Goal: Download file/media

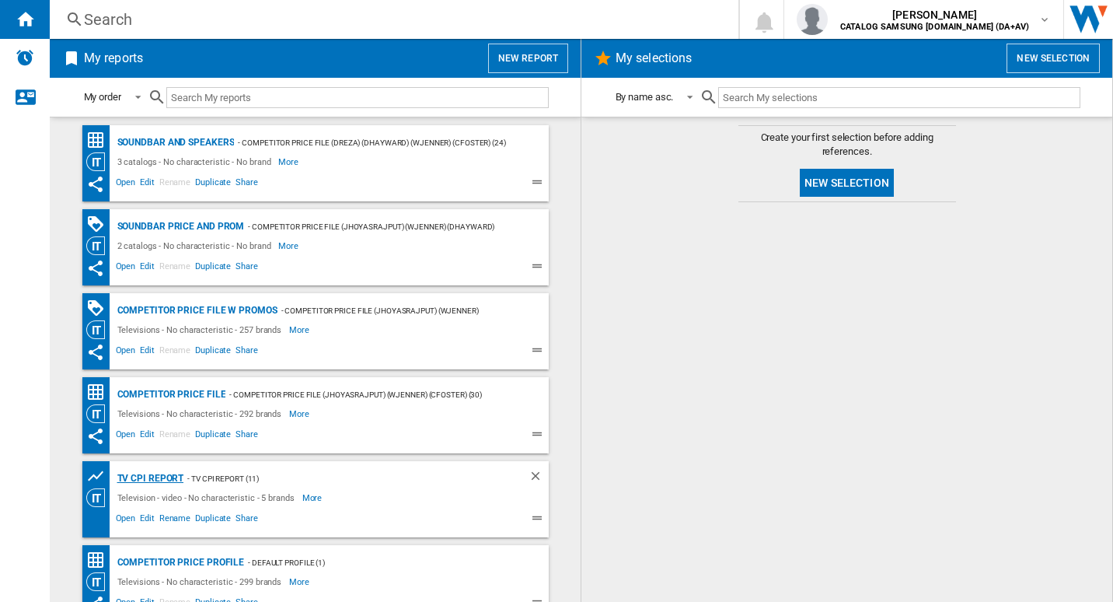
click at [155, 472] on div "TV CPI Report" at bounding box center [149, 478] width 71 height 19
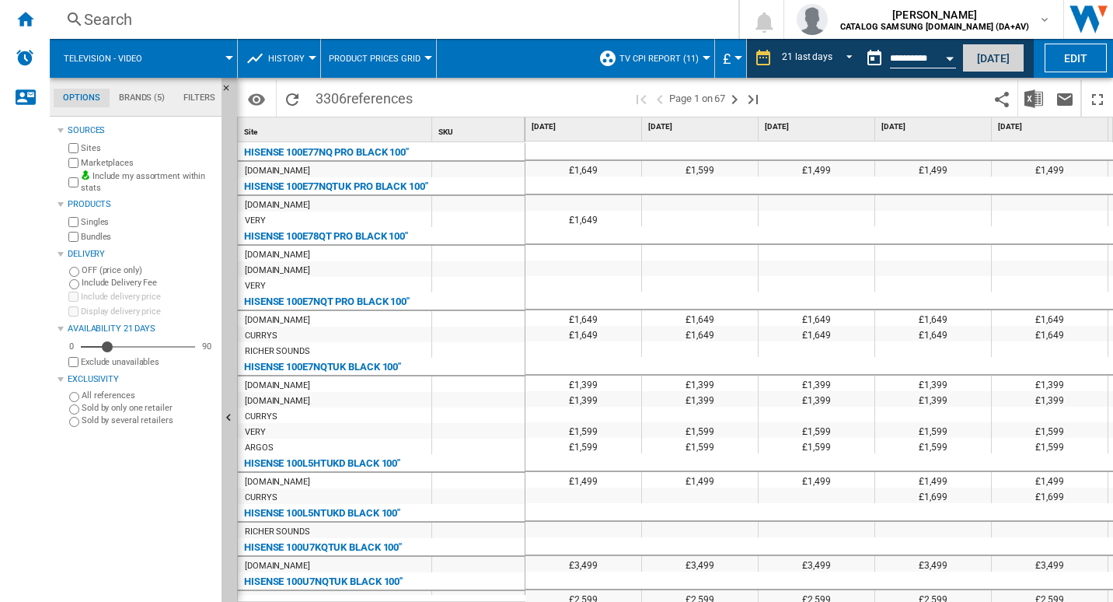
click at [976, 62] on button "[DATE]" at bounding box center [993, 58] width 62 height 29
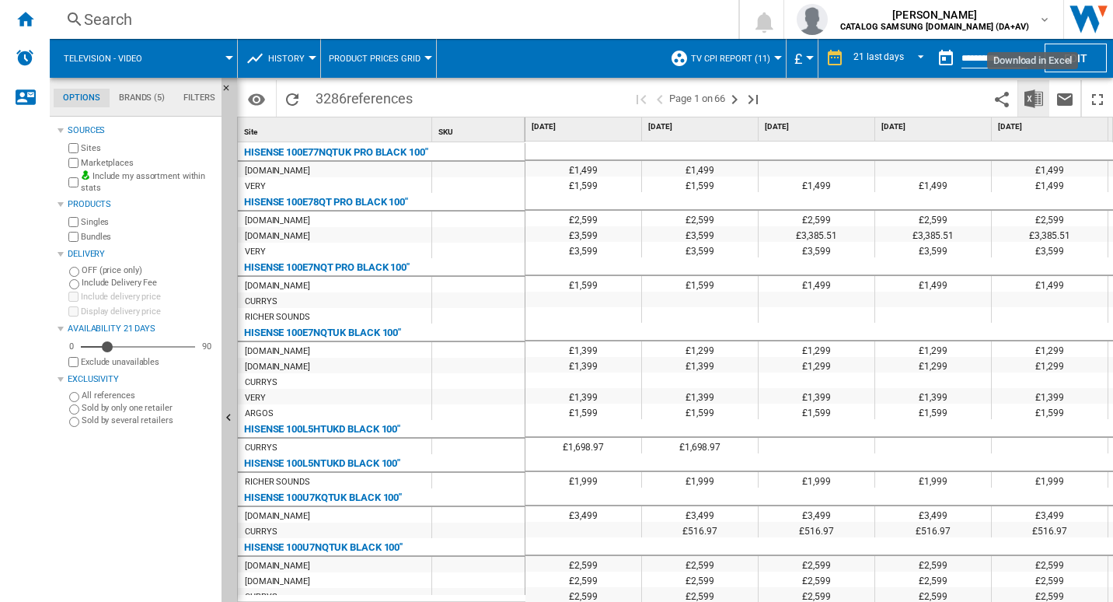
click at [1028, 107] on button "Download in Excel" at bounding box center [1033, 98] width 31 height 37
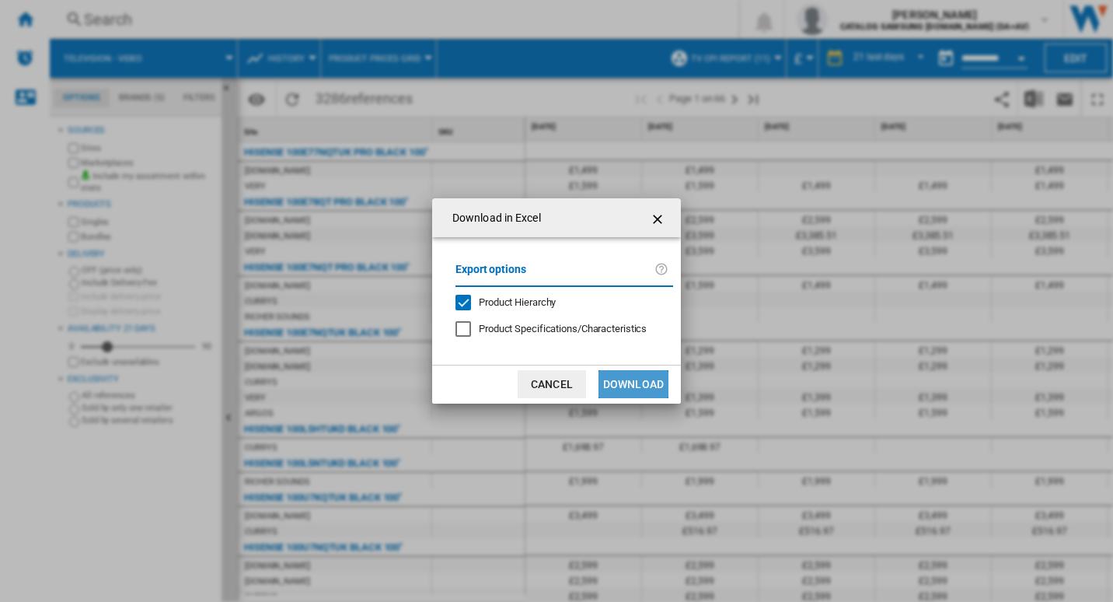
click at [633, 390] on button "Download" at bounding box center [634, 384] width 70 height 28
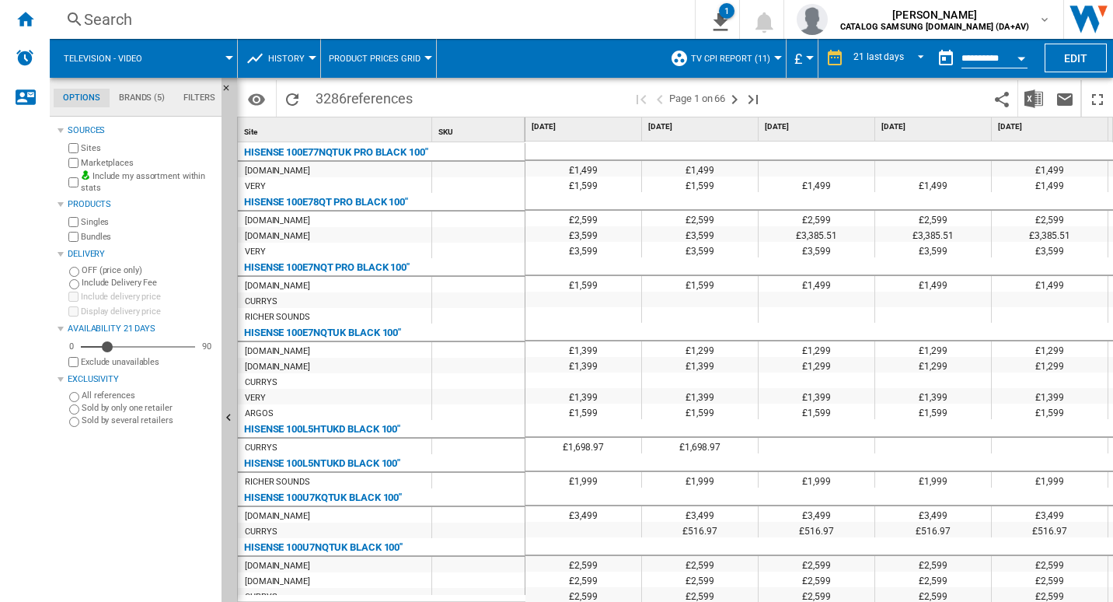
click at [542, 26] on div "Search" at bounding box center [369, 20] width 571 height 22
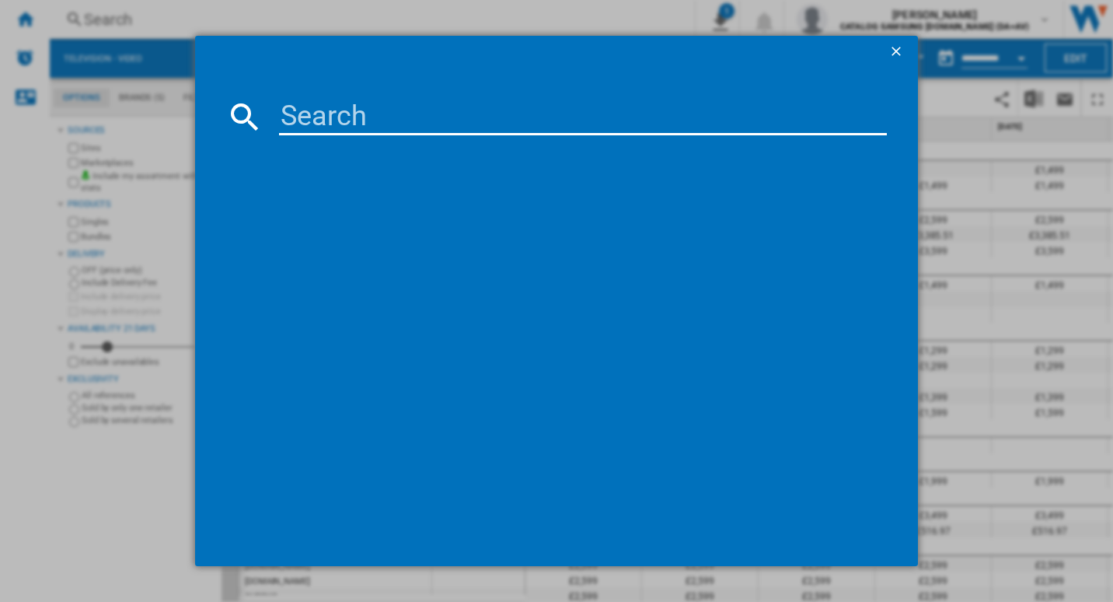
click at [904, 47] on ng-md-icon "getI18NText('BUTTONS.CLOSE_DIALOG')" at bounding box center [898, 53] width 19 height 19
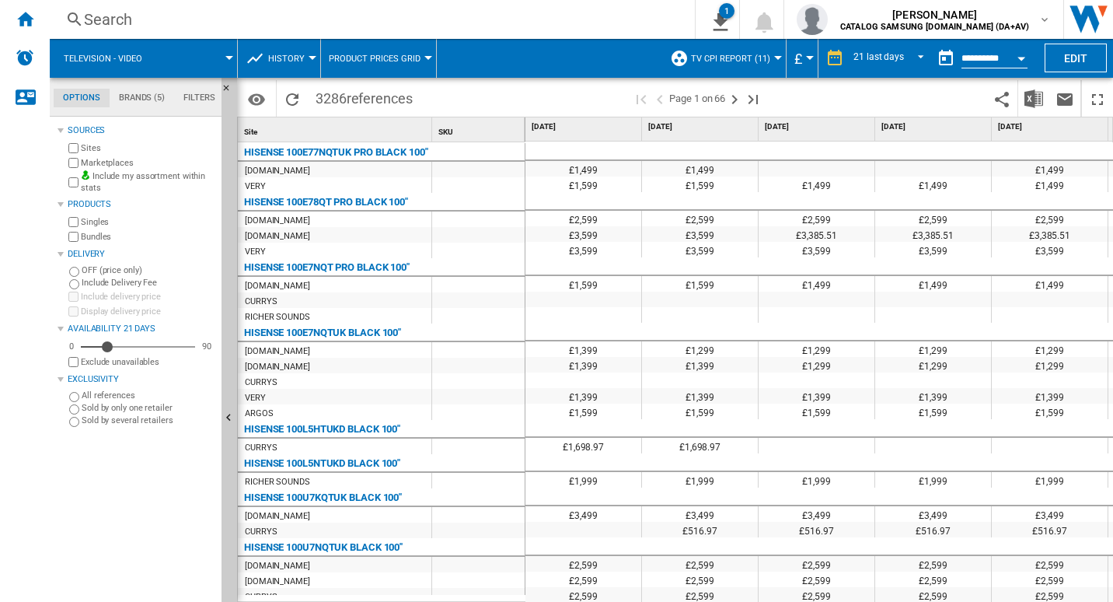
click at [592, 22] on div "Search" at bounding box center [369, 20] width 571 height 22
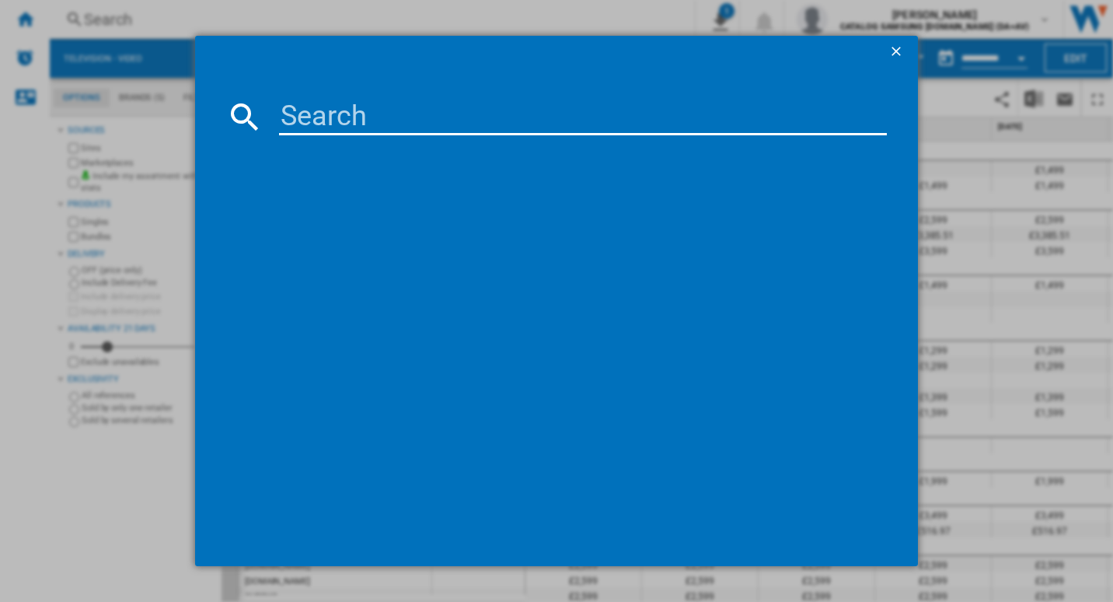
click at [896, 47] on ng-md-icon "getI18NText('BUTTONS.CLOSE_DIALOG')" at bounding box center [898, 53] width 19 height 19
